Goal: Find specific page/section: Find specific page/section

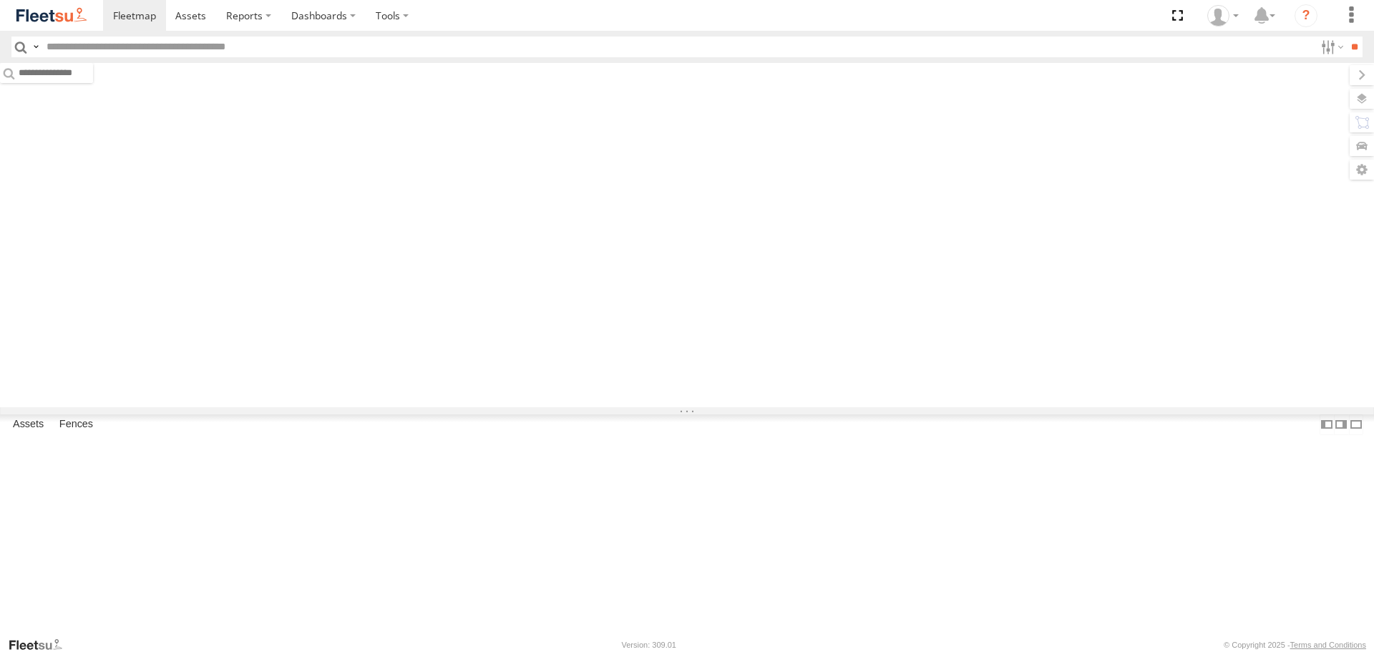
click at [258, 56] on input "text" at bounding box center [677, 46] width 1273 height 21
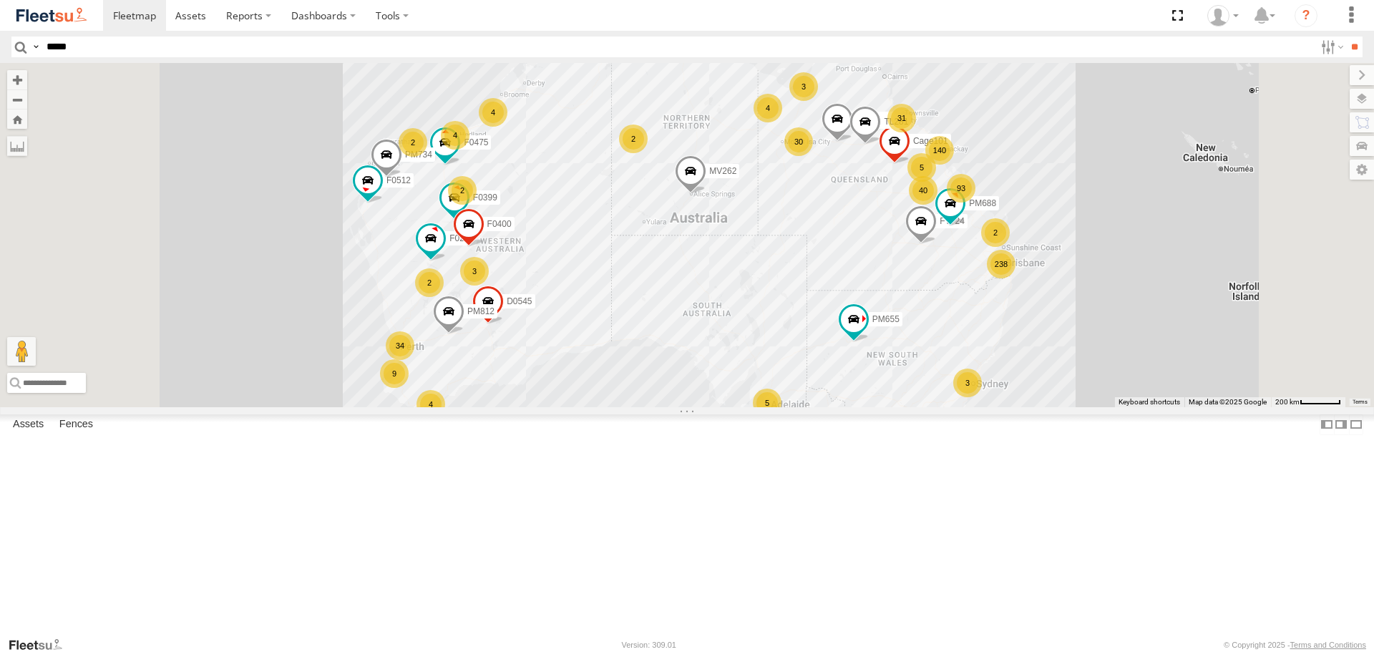
type input "*****"
click at [1346, 36] on input "**" at bounding box center [1354, 46] width 16 height 21
